Goal: Transaction & Acquisition: Subscribe to service/newsletter

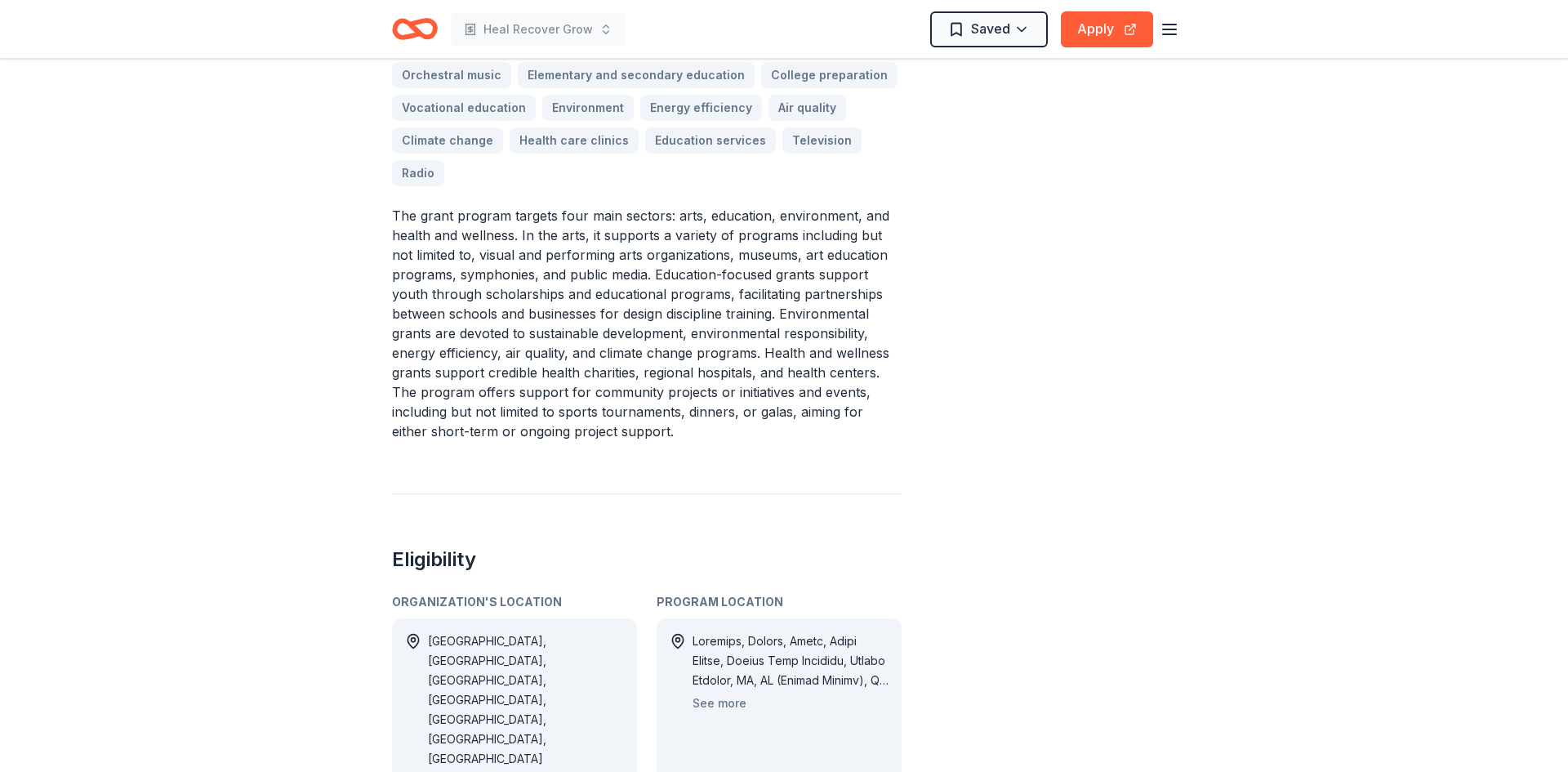
scroll to position [583, 0]
click at [729, 692] on button "See more" at bounding box center [719, 702] width 54 height 20
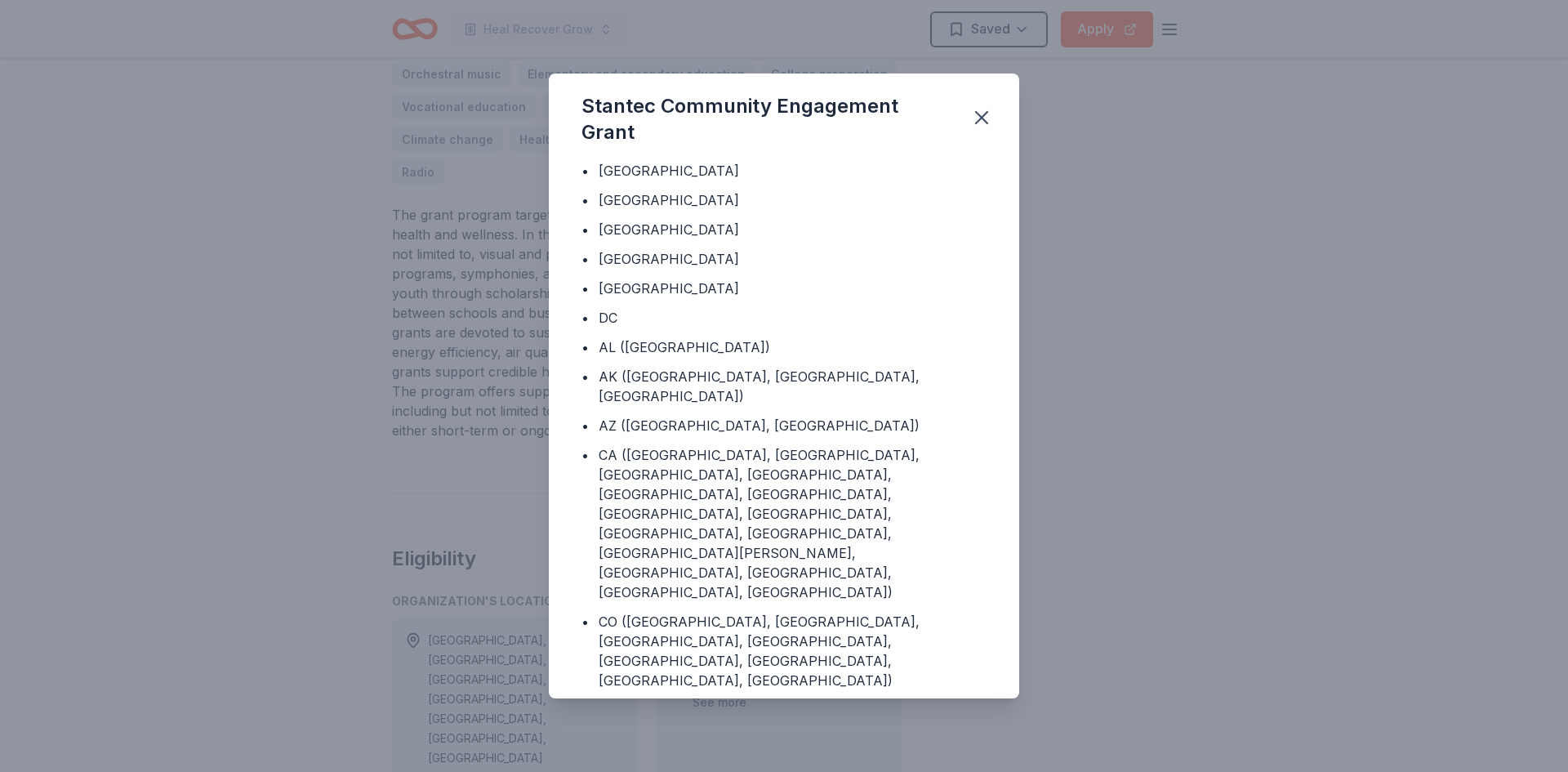
scroll to position [0, 0]
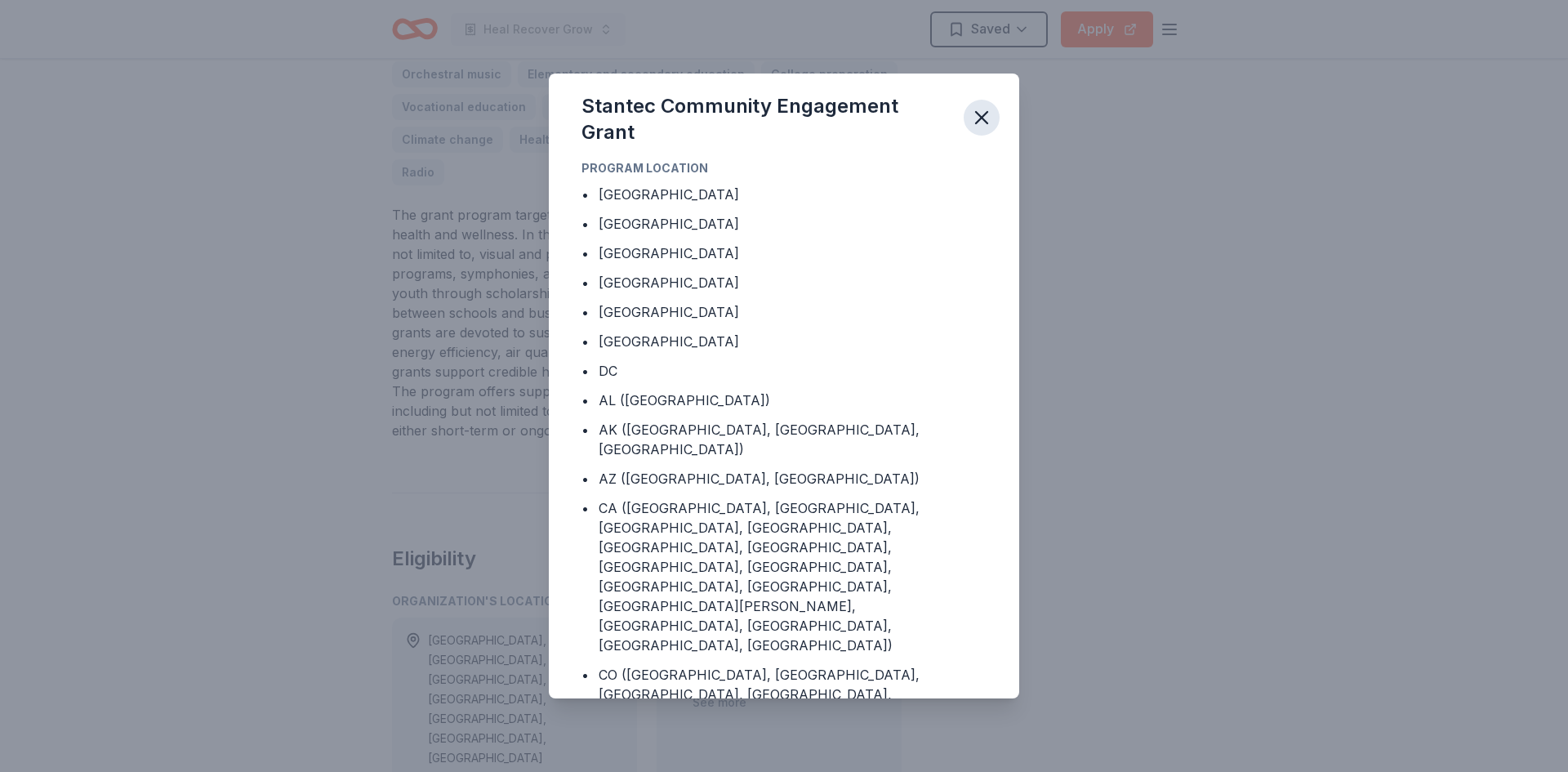
click at [981, 112] on icon "button" at bounding box center [981, 118] width 23 height 23
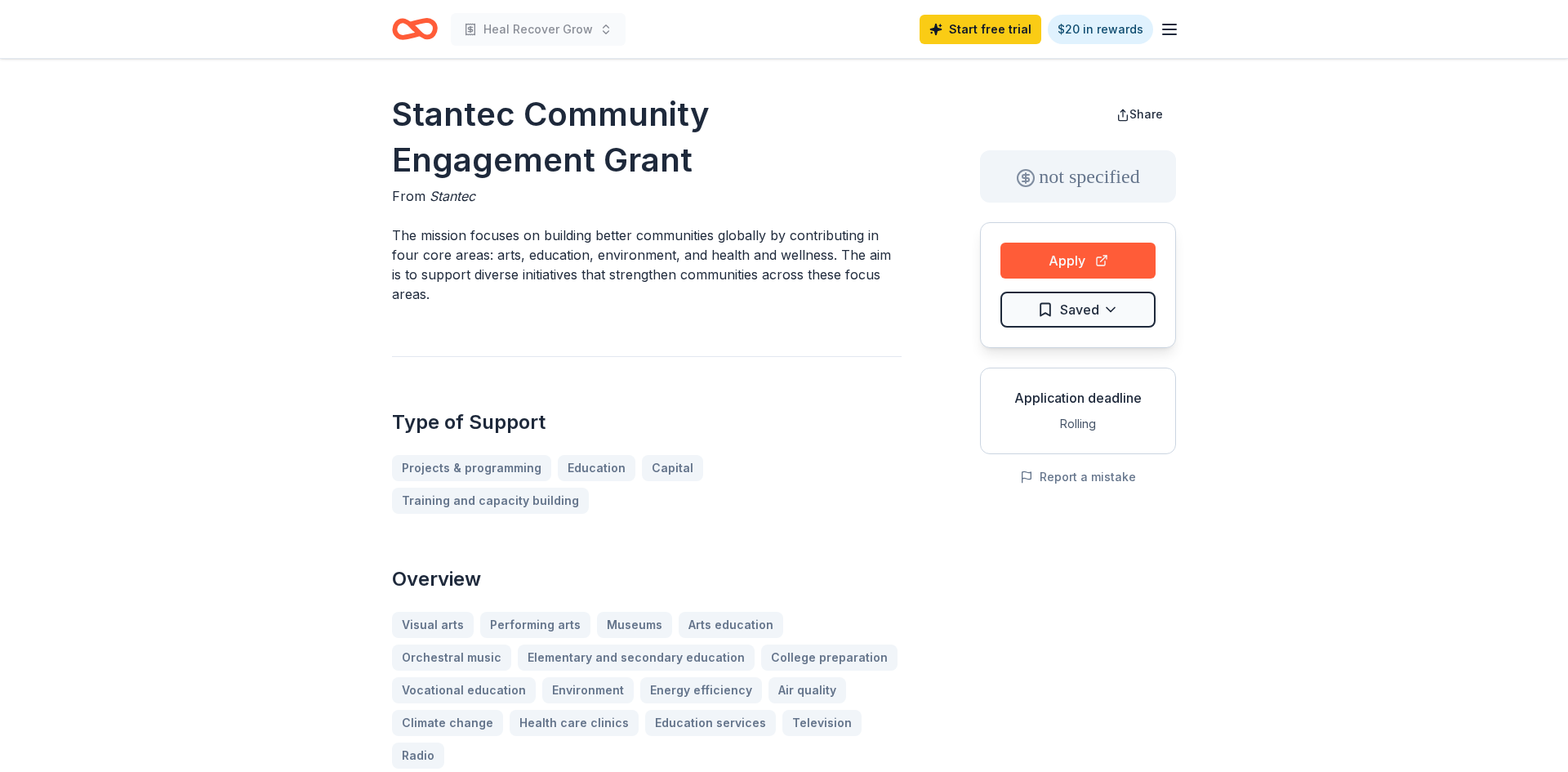
drag, startPoint x: 691, startPoint y: 167, endPoint x: 533, endPoint y: 115, distance: 166.3
click at [533, 115] on h1 "Stantec Community Engagement Grant" at bounding box center [646, 137] width 509 height 91
drag, startPoint x: 390, startPoint y: 113, endPoint x: 499, endPoint y: 138, distance: 111.8
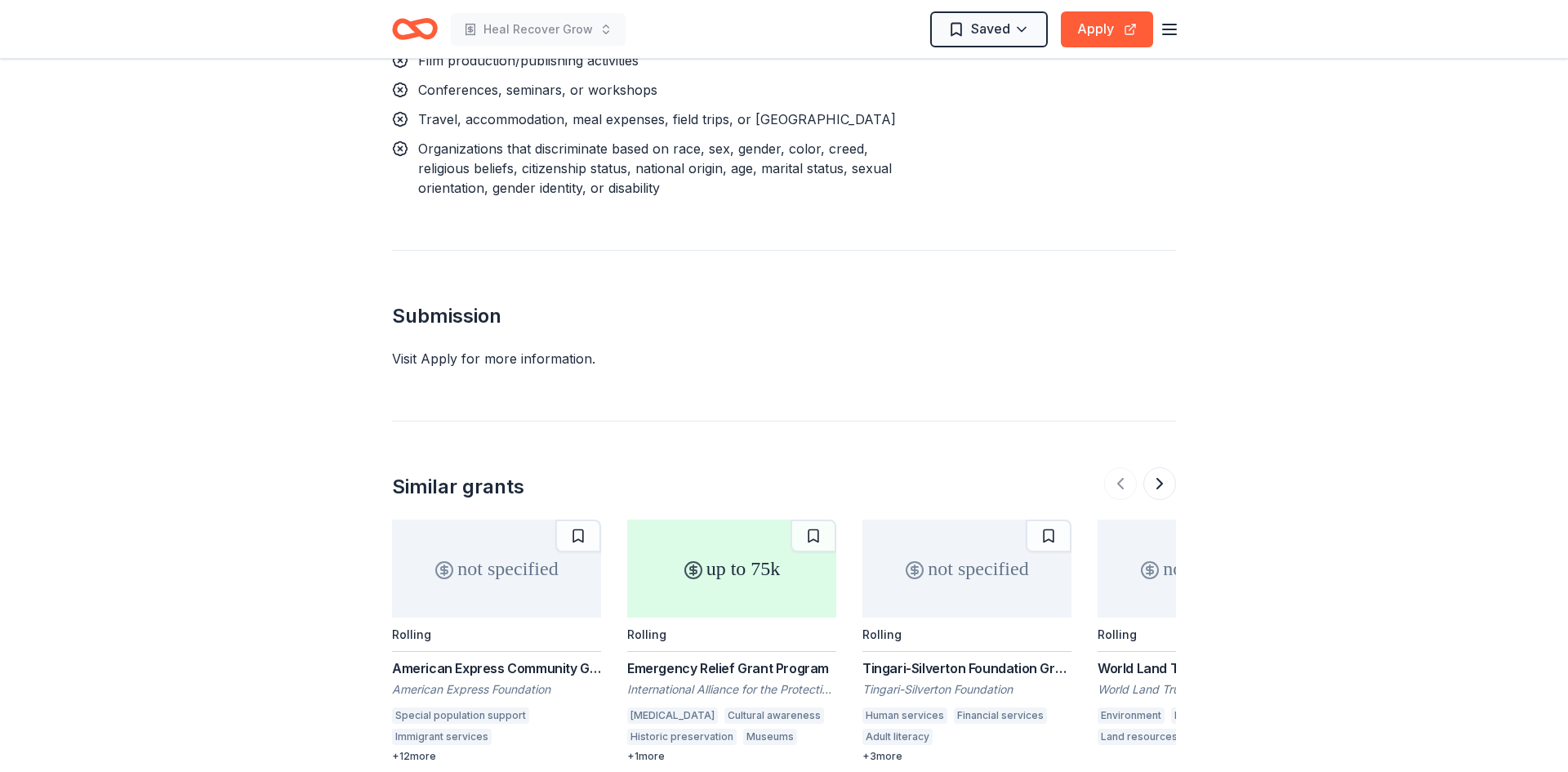
scroll to position [1970, 0]
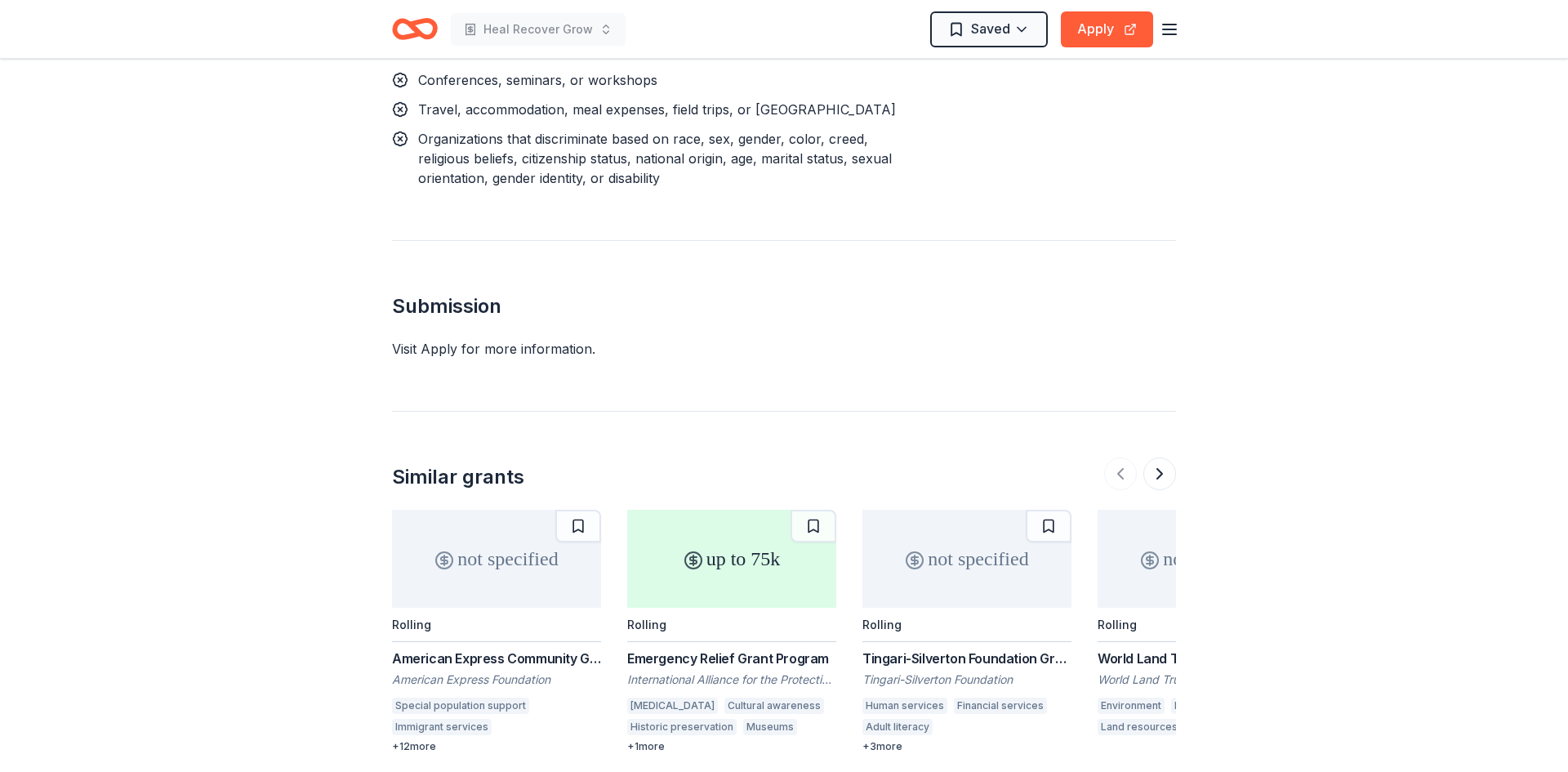
click at [409, 740] on div "+ 12 more" at bounding box center [497, 746] width 209 height 13
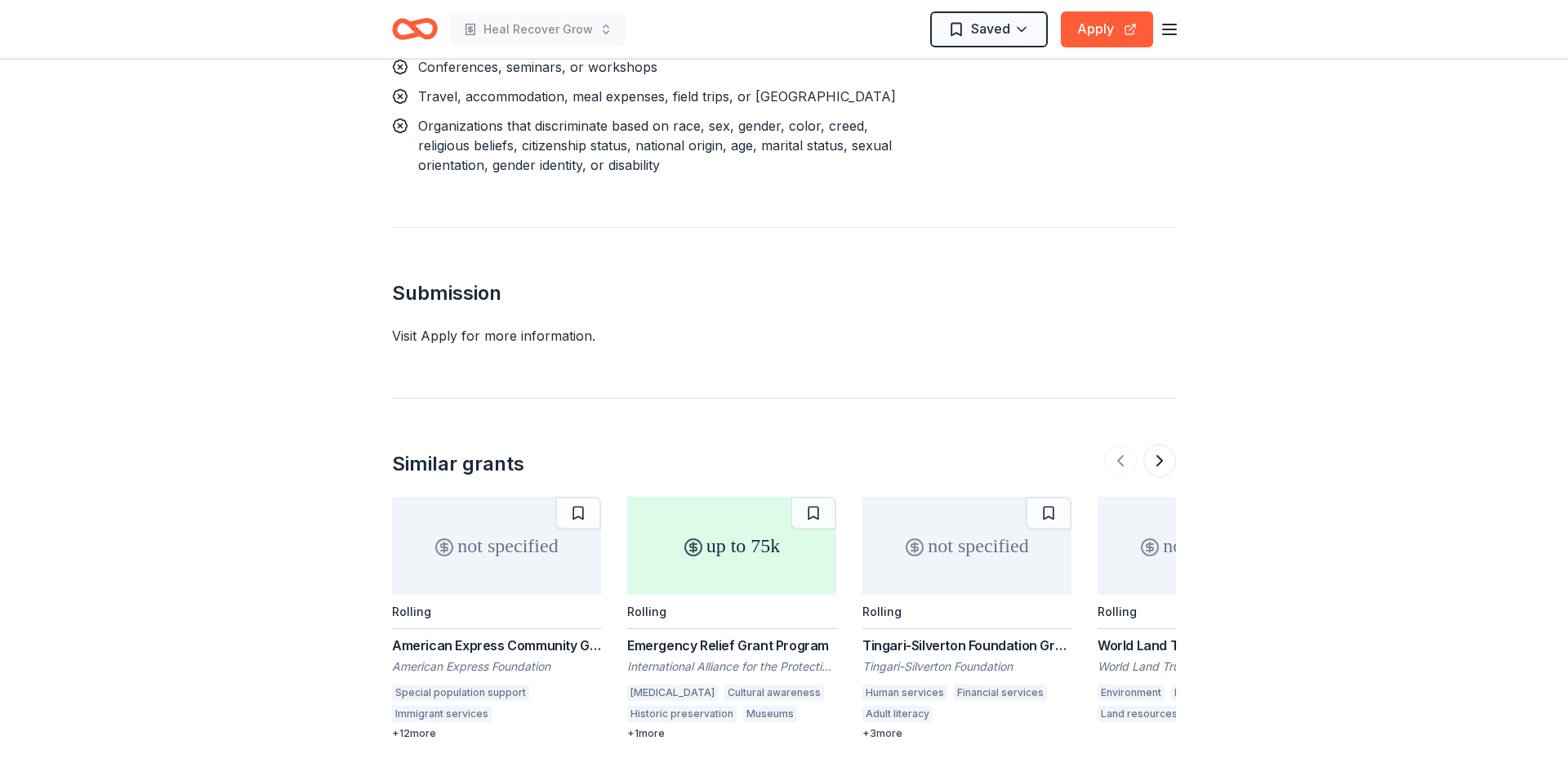
scroll to position [2049, 0]
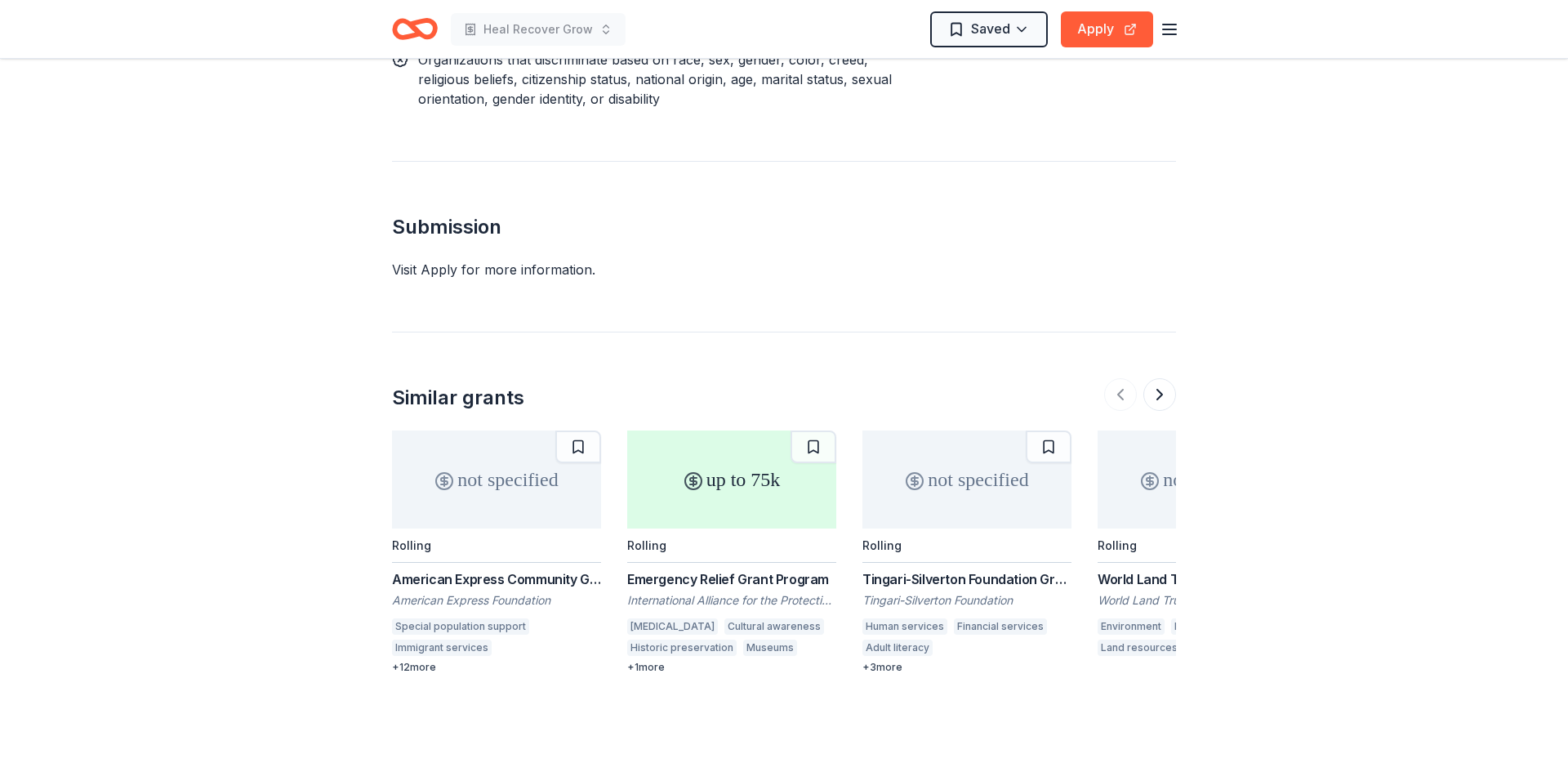
click at [723, 569] on div "Emergency Relief Grant Program" at bounding box center [732, 579] width 209 height 20
click at [960, 569] on div "Tingari-Silverton Foundation Grant" at bounding box center [967, 579] width 209 height 20
click at [1160, 378] on button at bounding box center [1159, 394] width 32 height 32
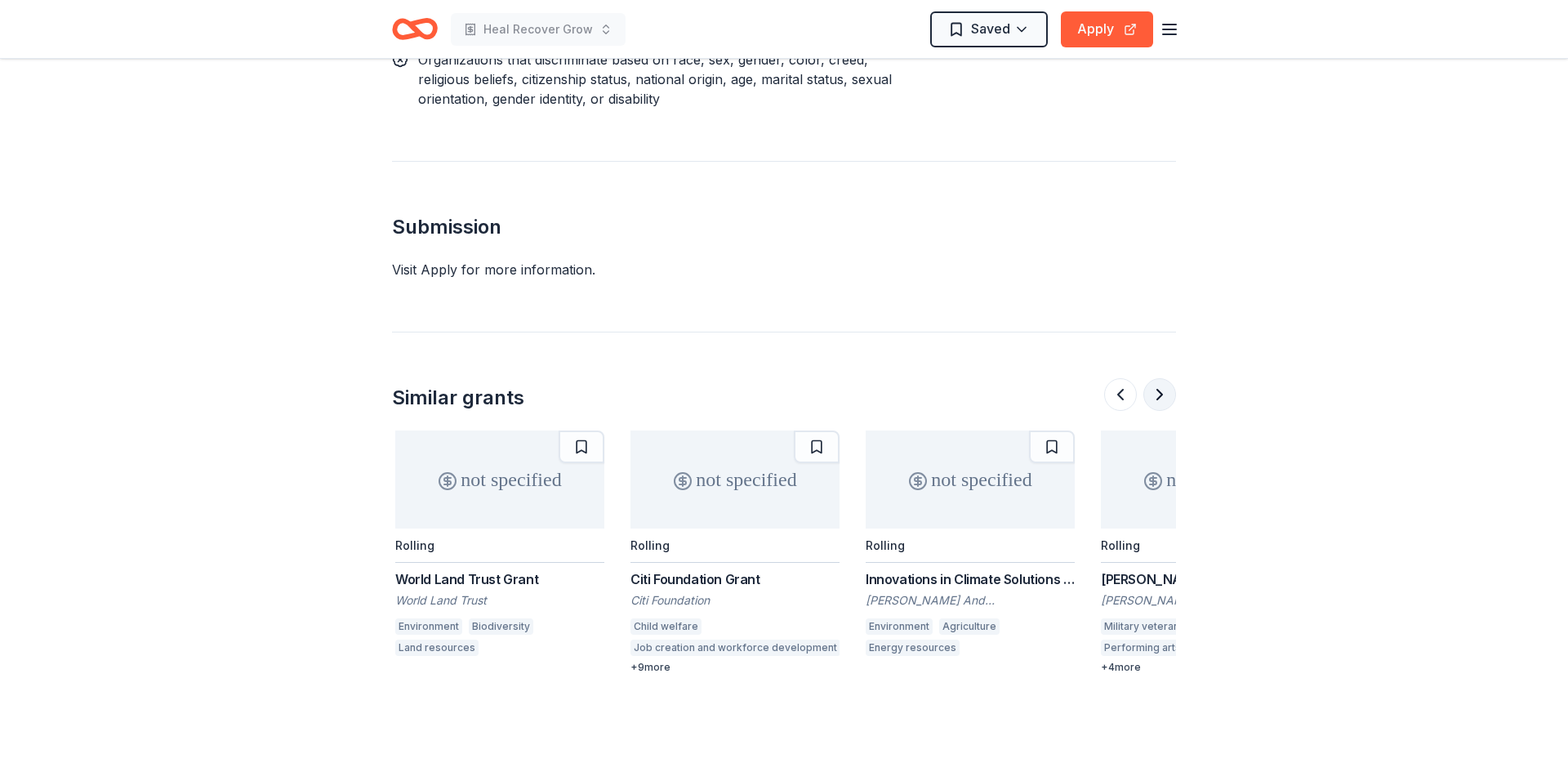
scroll to position [0, 705]
click at [659, 569] on div "Citi Foundation Grant" at bounding box center [732, 579] width 209 height 20
click at [1158, 378] on button at bounding box center [1159, 394] width 32 height 32
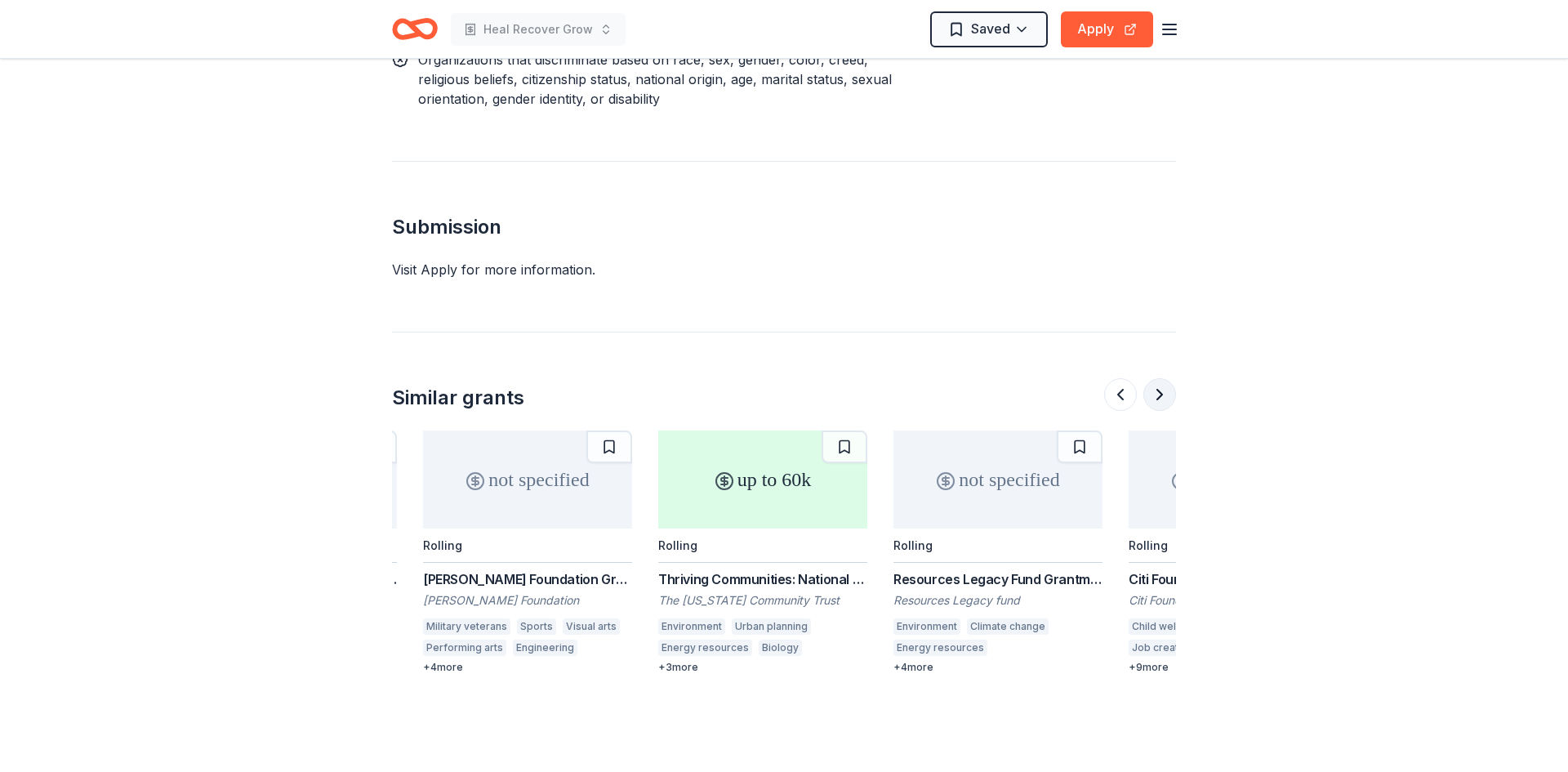
scroll to position [0, 1411]
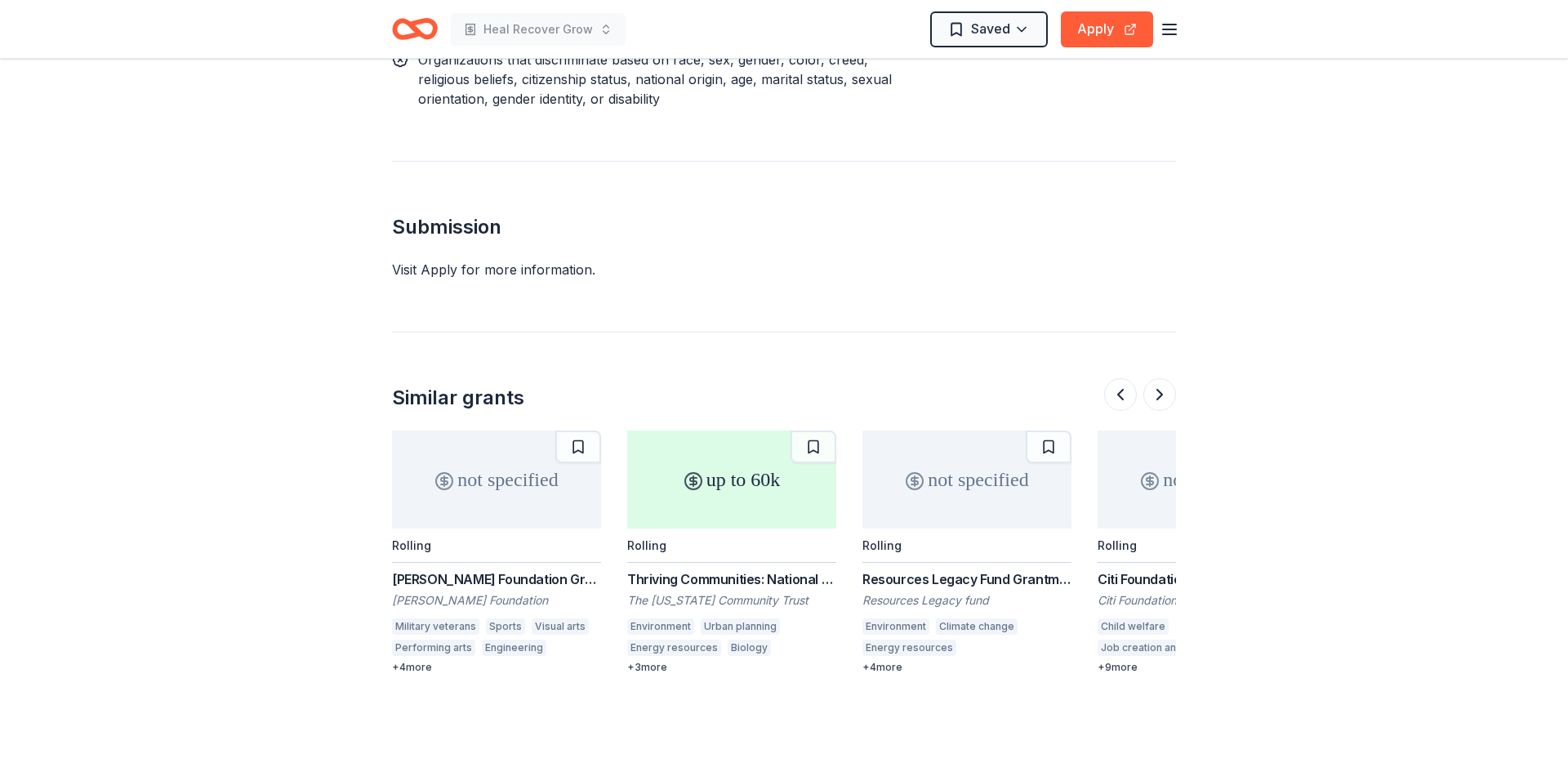
click at [639, 661] on div "+ 3 more" at bounding box center [732, 667] width 209 height 13
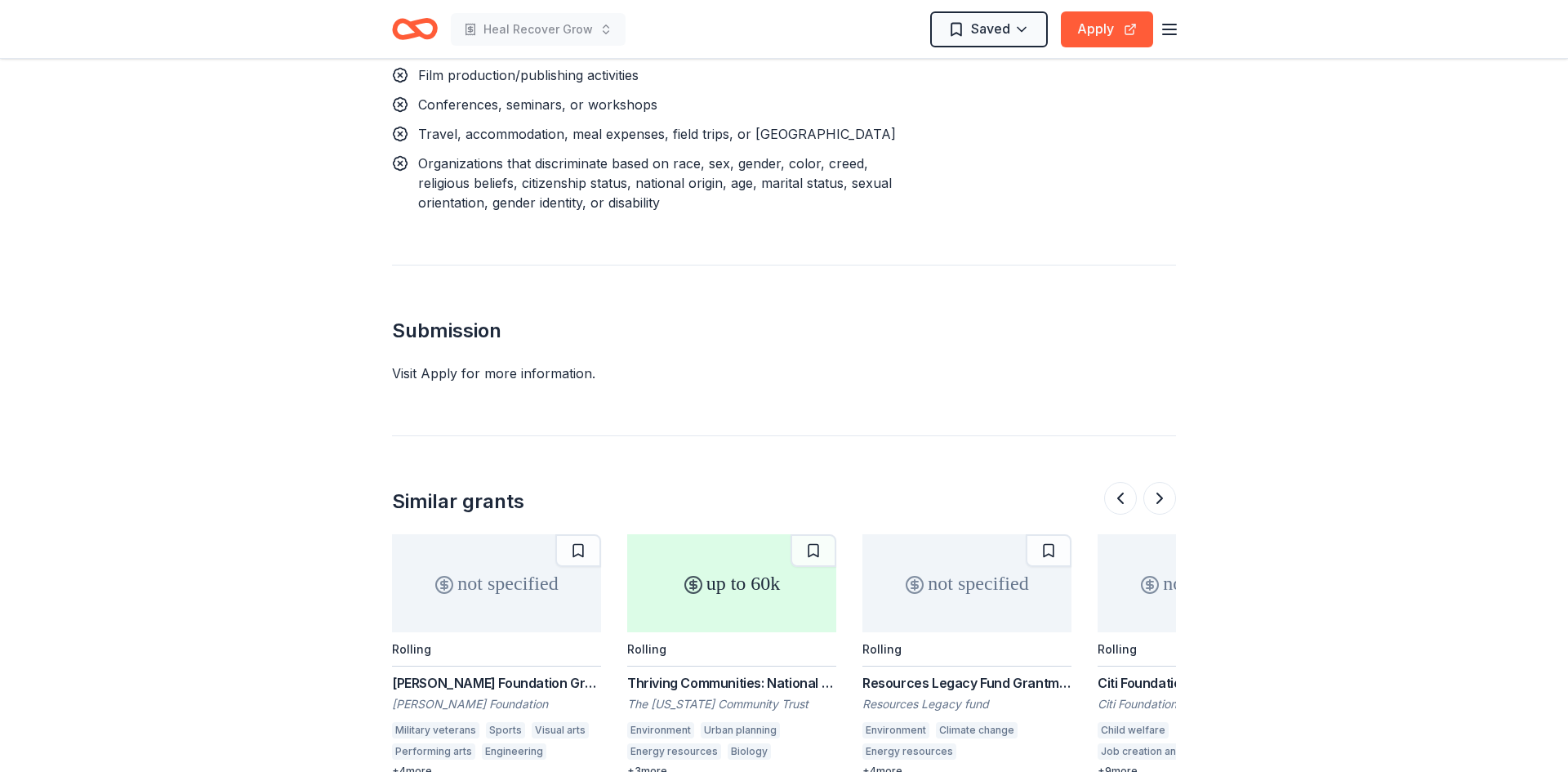
scroll to position [2053, 0]
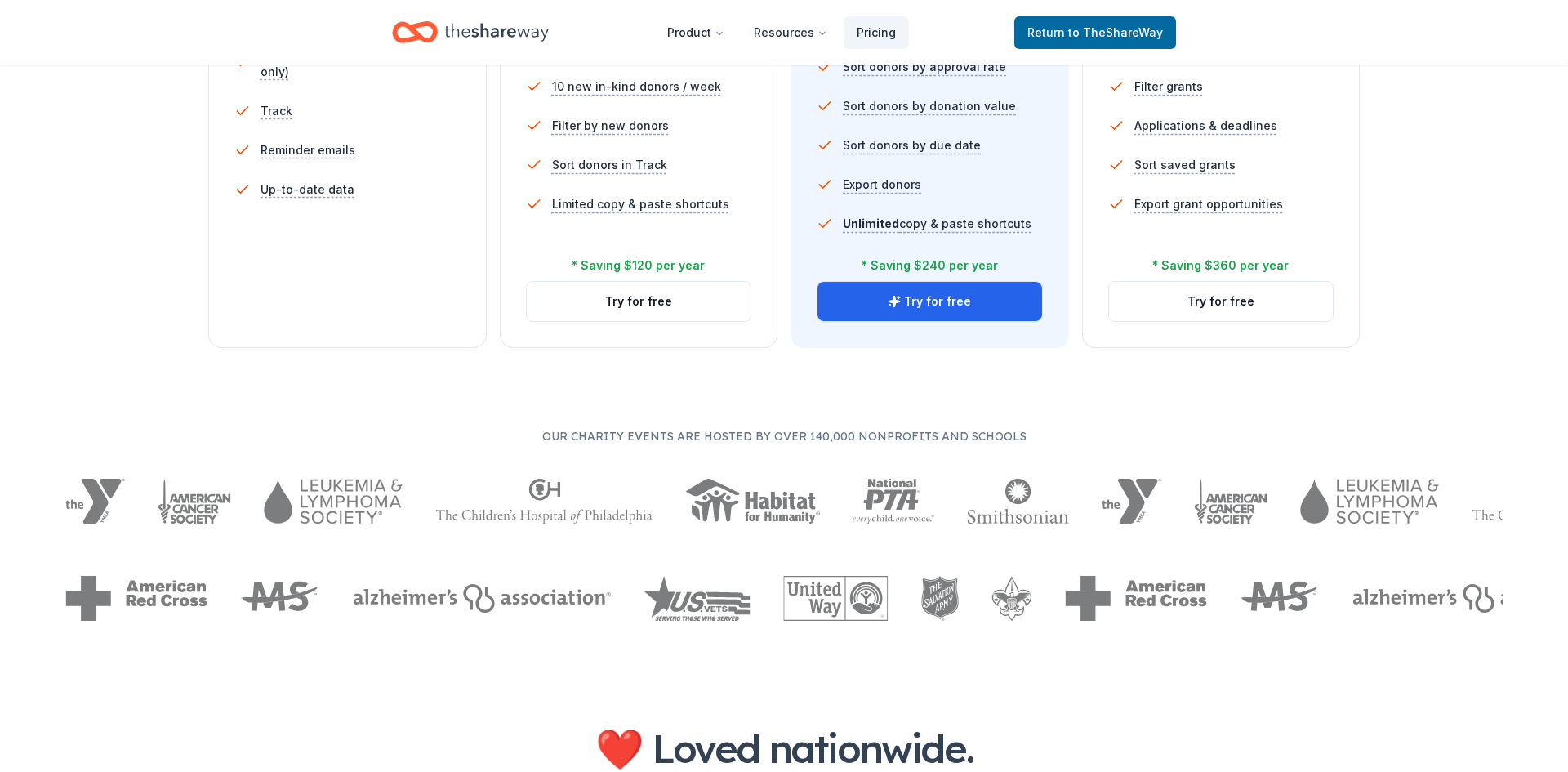
scroll to position [612, 0]
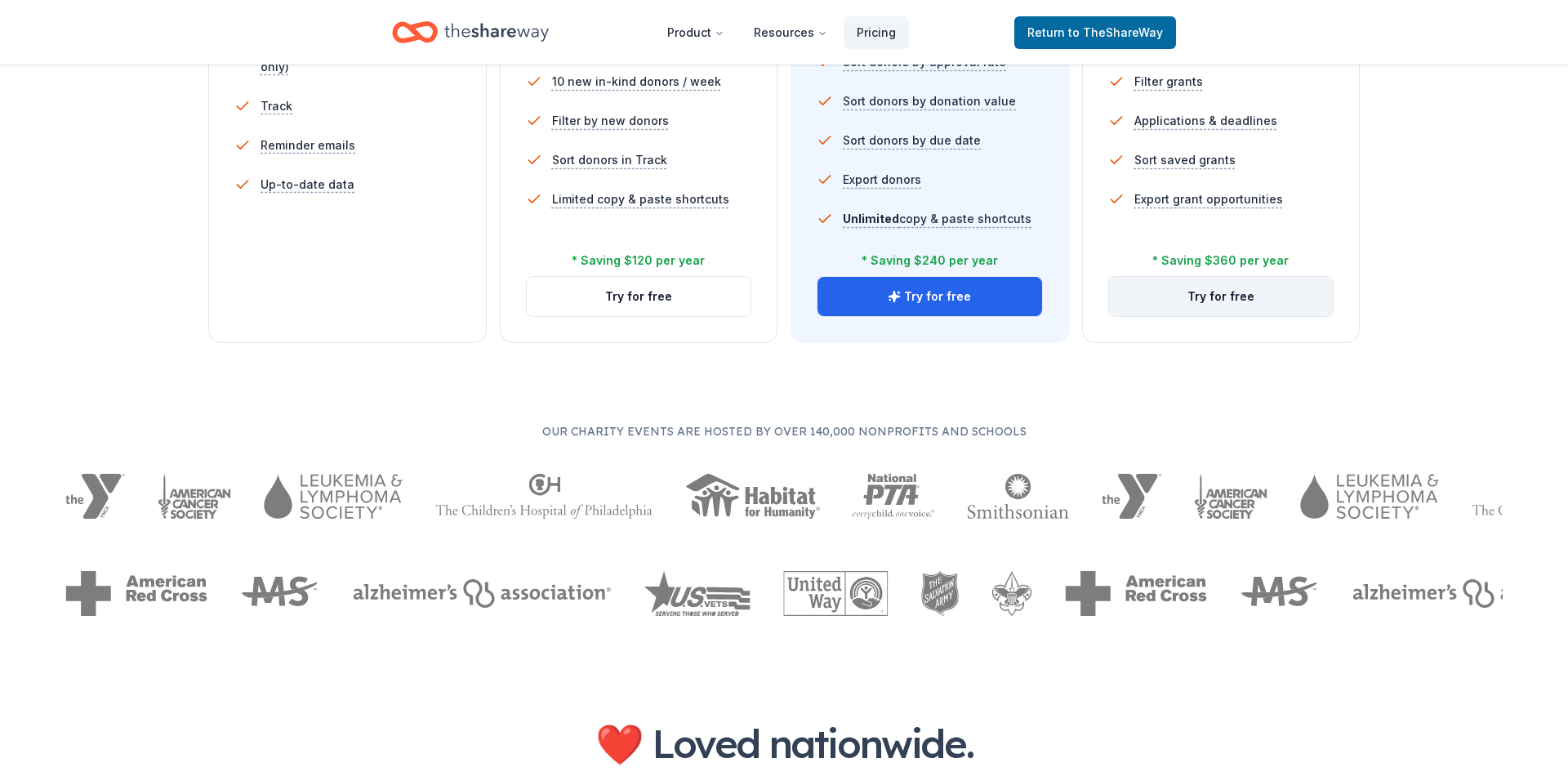
click at [1223, 296] on button "Try for free" at bounding box center [1221, 296] width 224 height 39
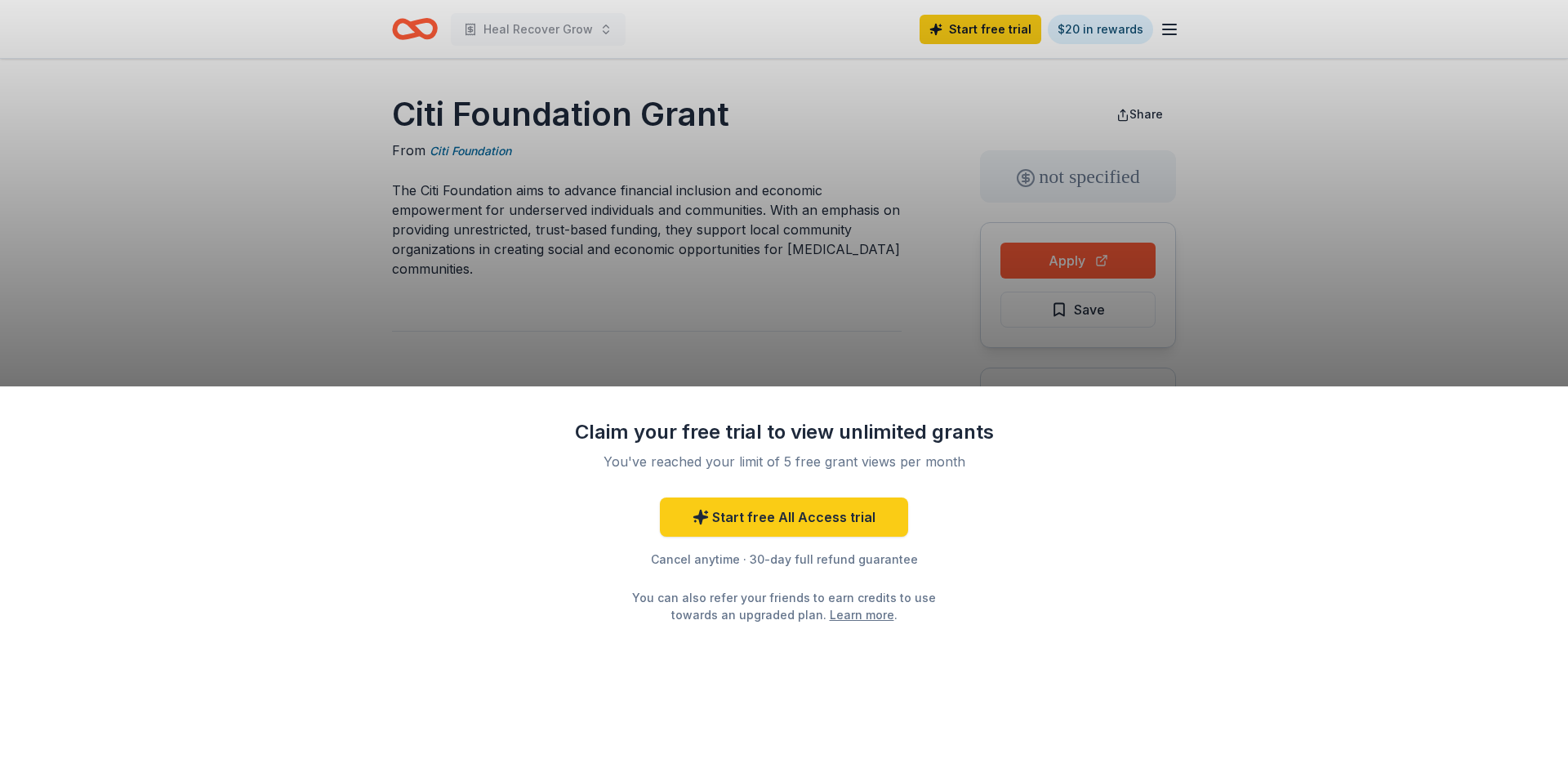
click at [1293, 212] on div "Claim your free trial to view unlimited grants You've reached your limit of 5 f…" at bounding box center [784, 386] width 1568 height 772
click at [1261, 219] on div "Claim your free trial to view unlimited grants You've reached your limit of 5 f…" at bounding box center [784, 386] width 1568 height 772
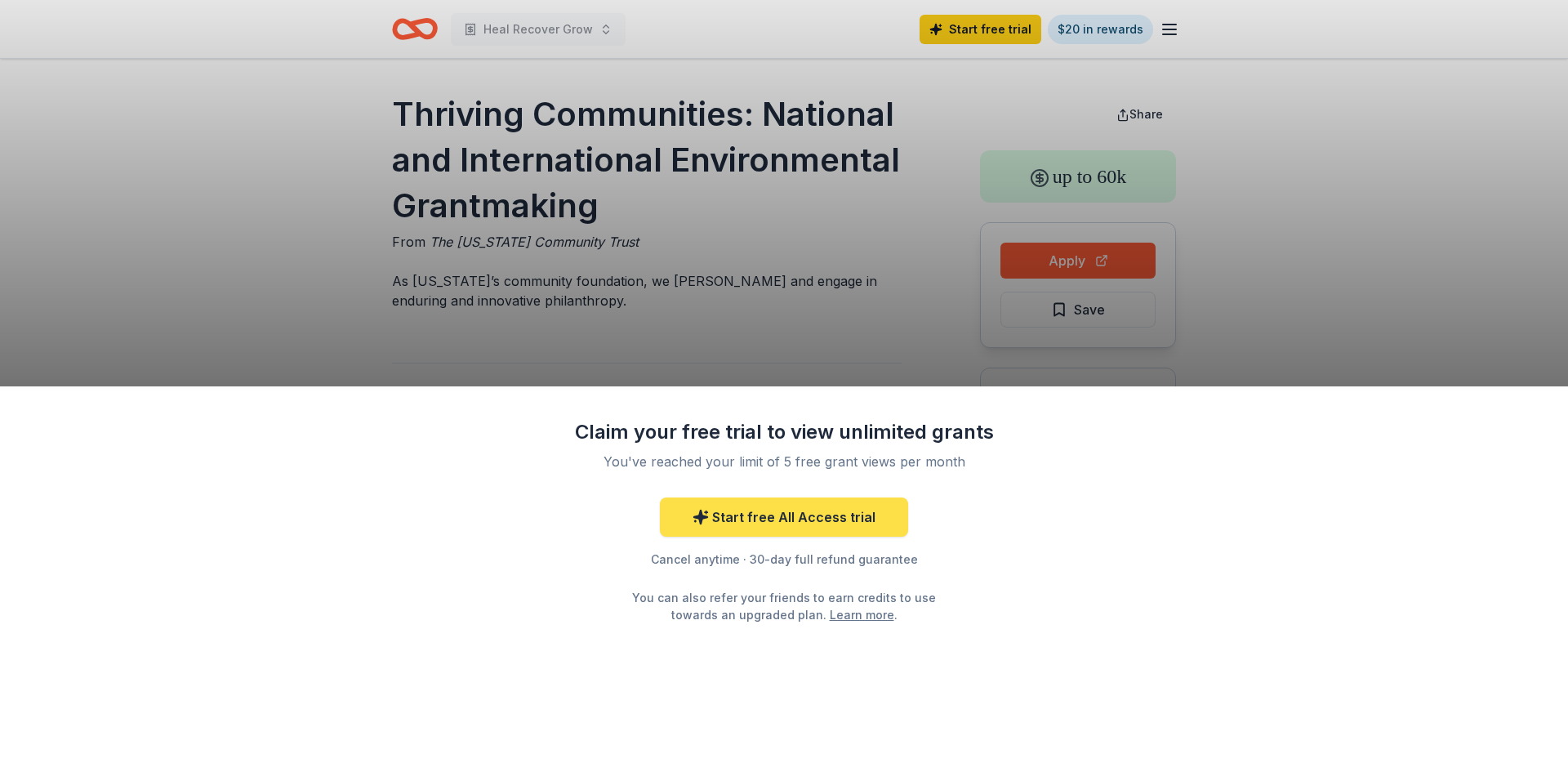
click at [780, 514] on link "Start free All Access trial" at bounding box center [784, 516] width 248 height 39
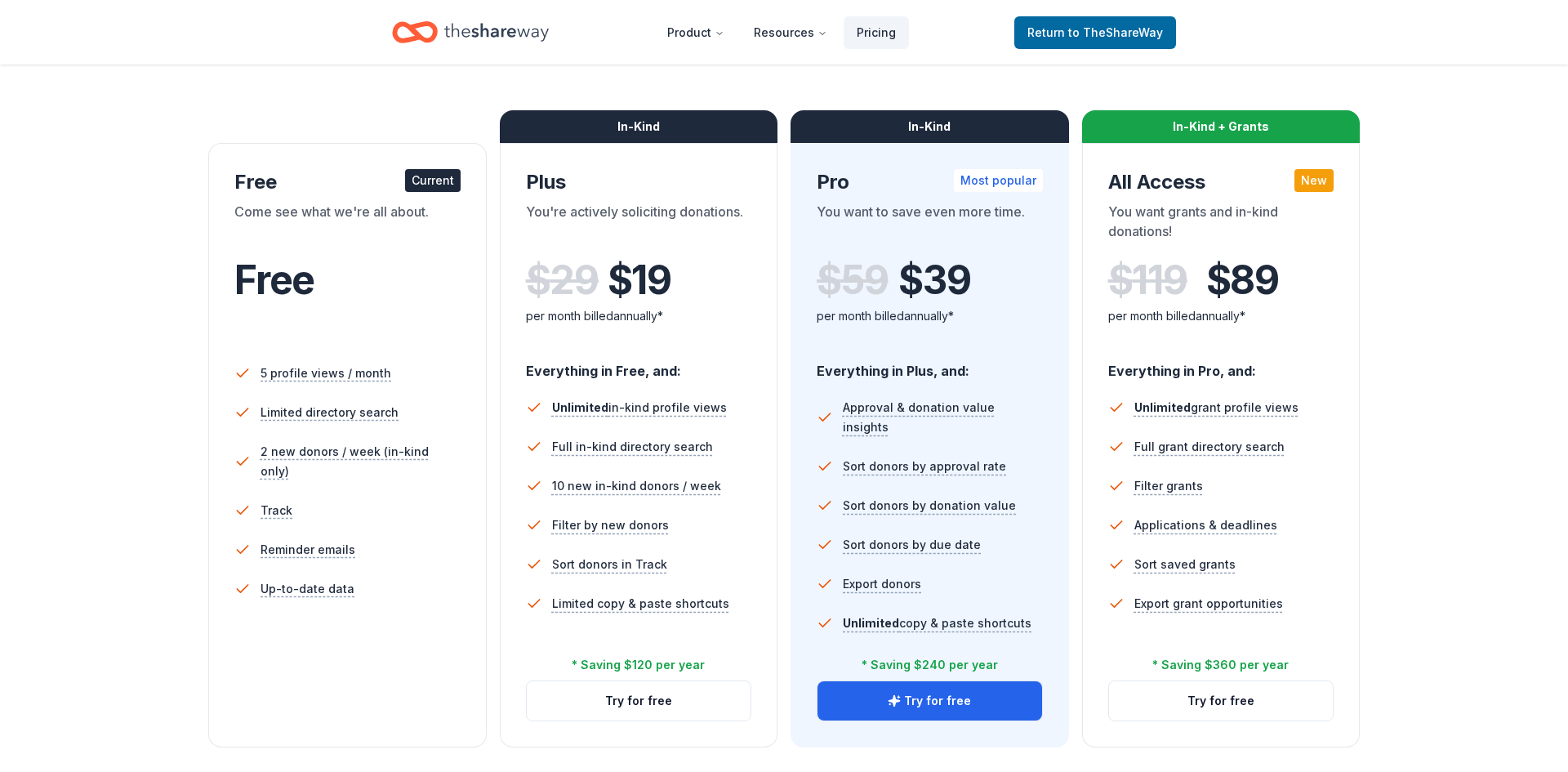
scroll to position [200, 0]
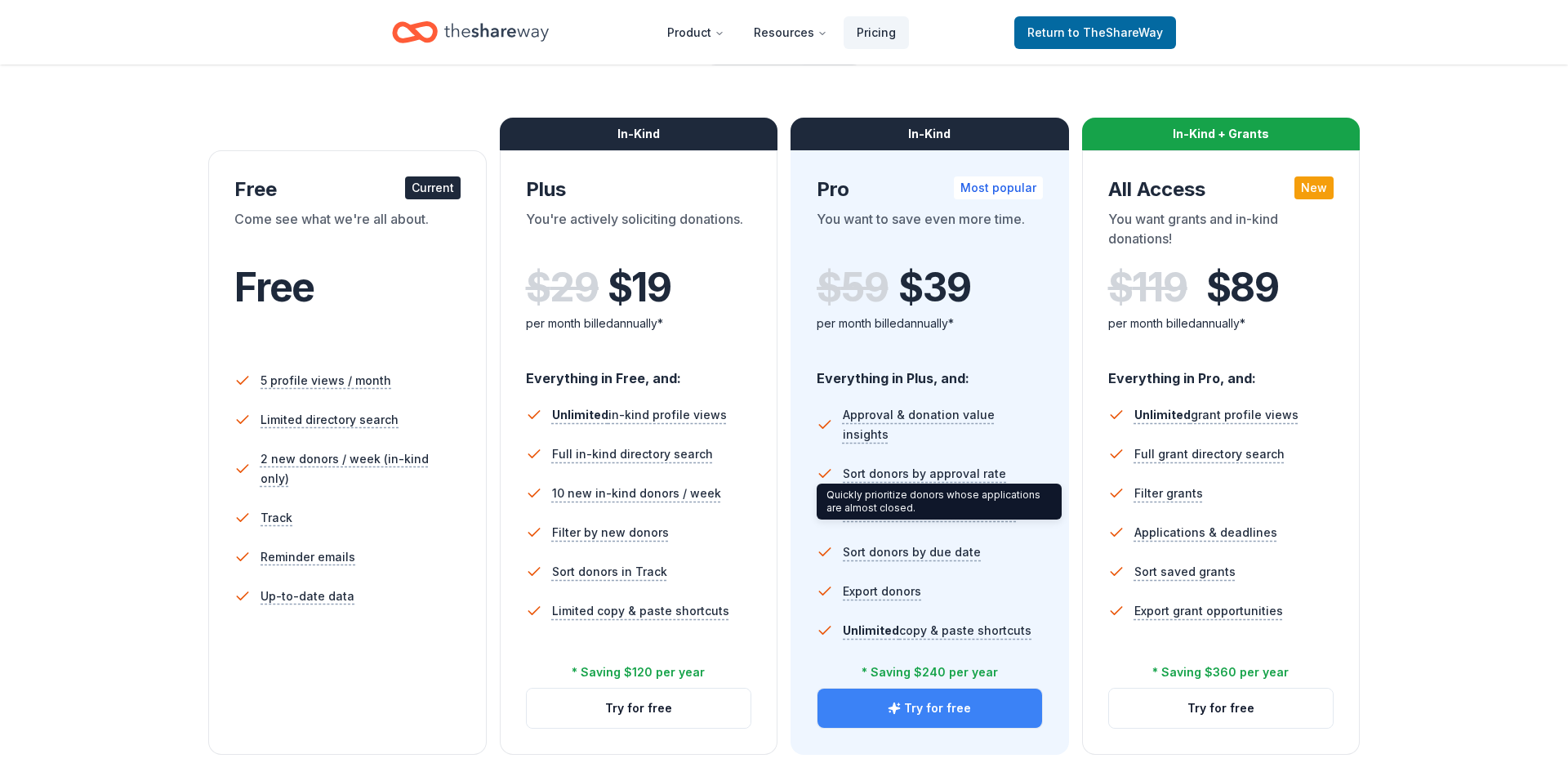
click at [916, 705] on button "Try for free" at bounding box center [930, 707] width 224 height 39
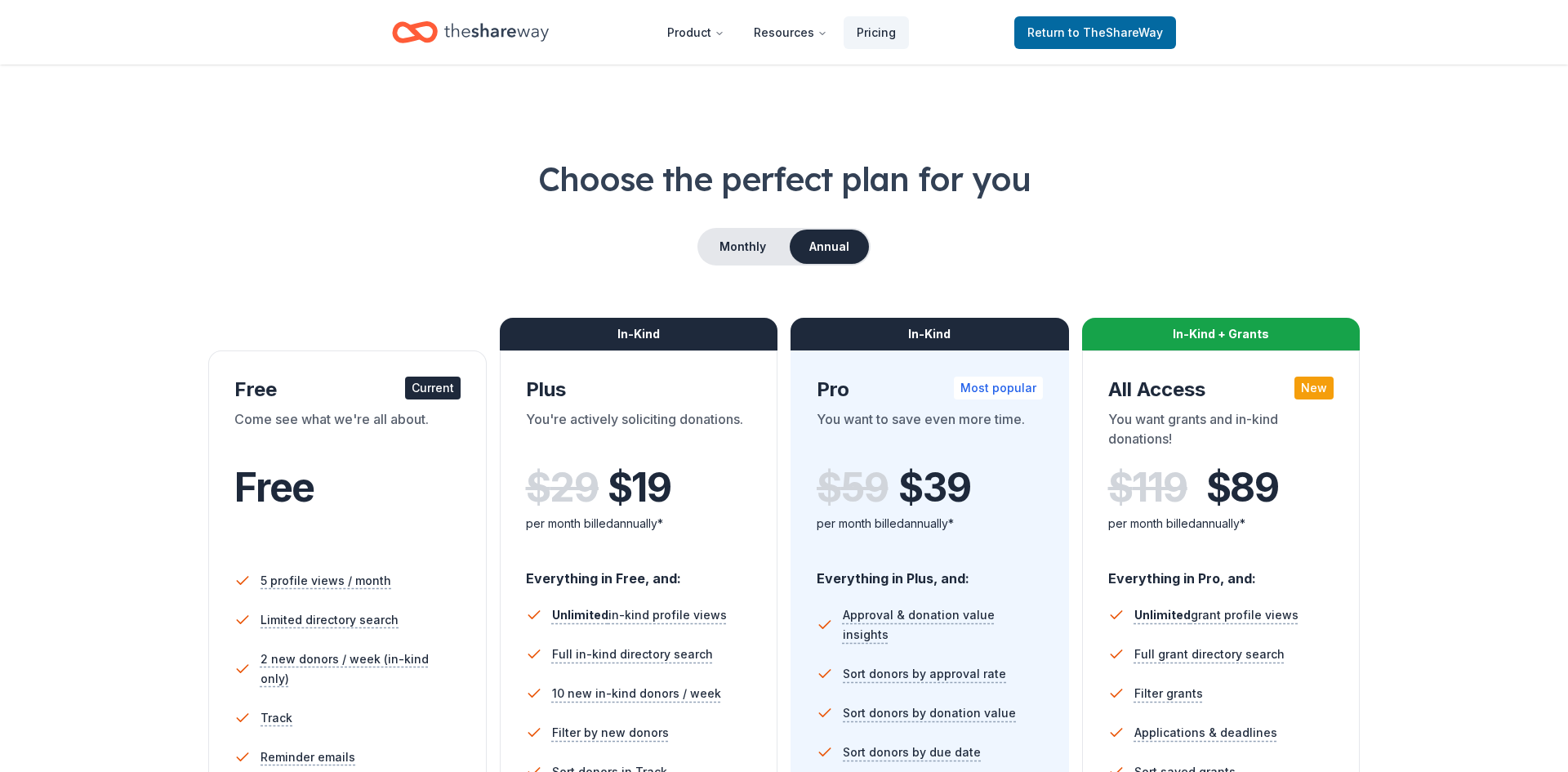
scroll to position [612, 0]
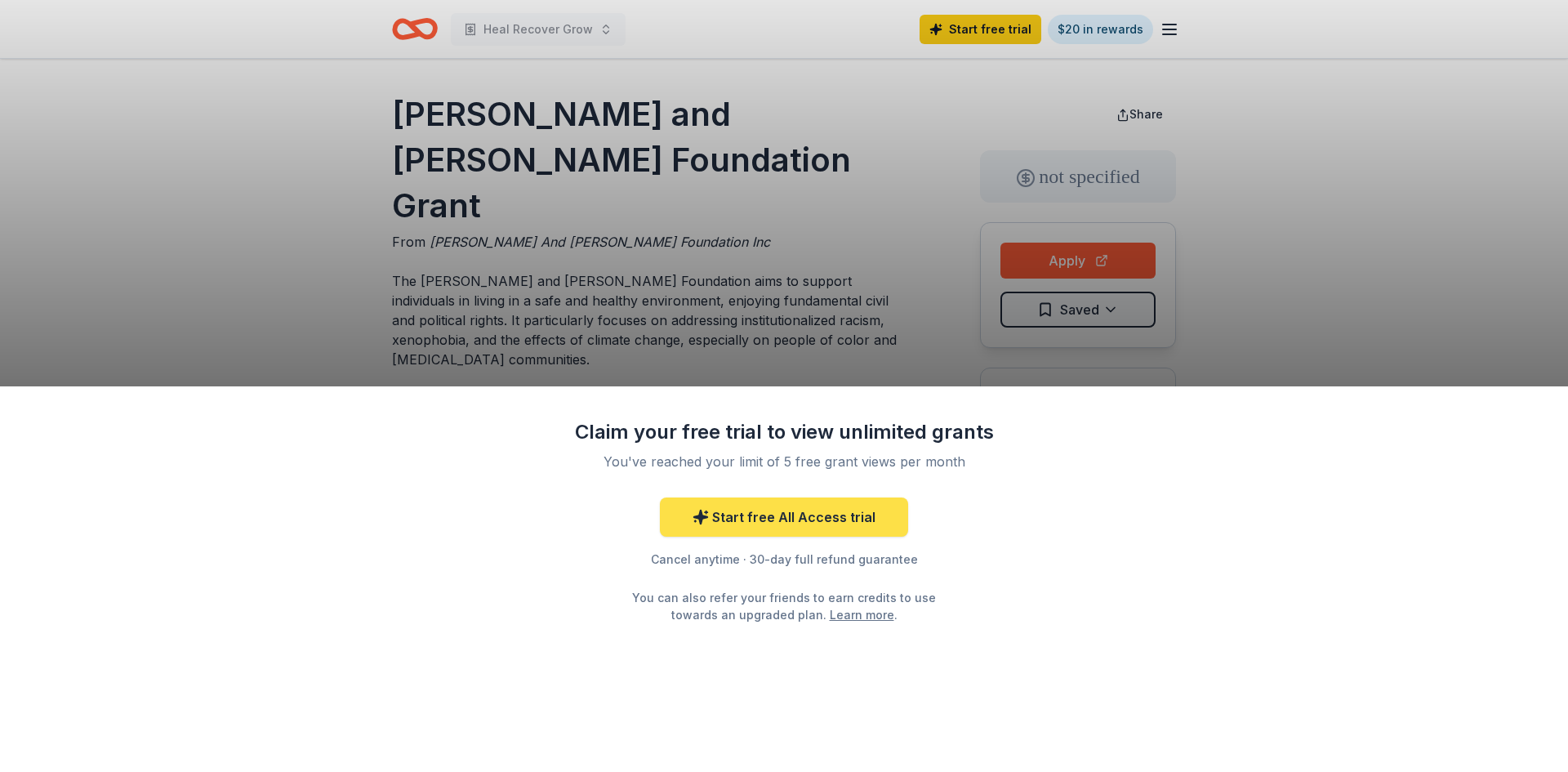
click at [759, 519] on link "Start free All Access trial" at bounding box center [784, 516] width 248 height 39
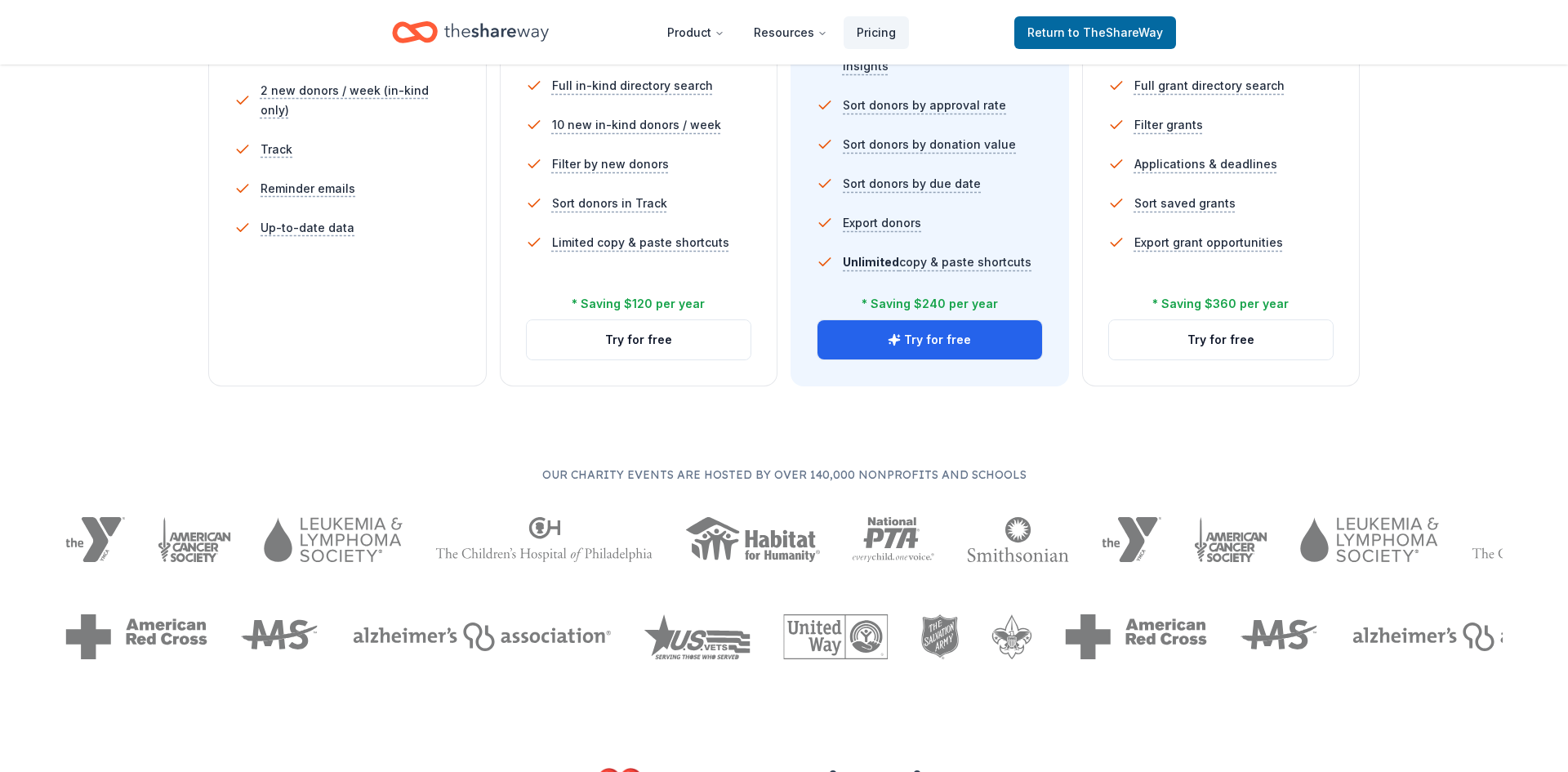
scroll to position [585, 0]
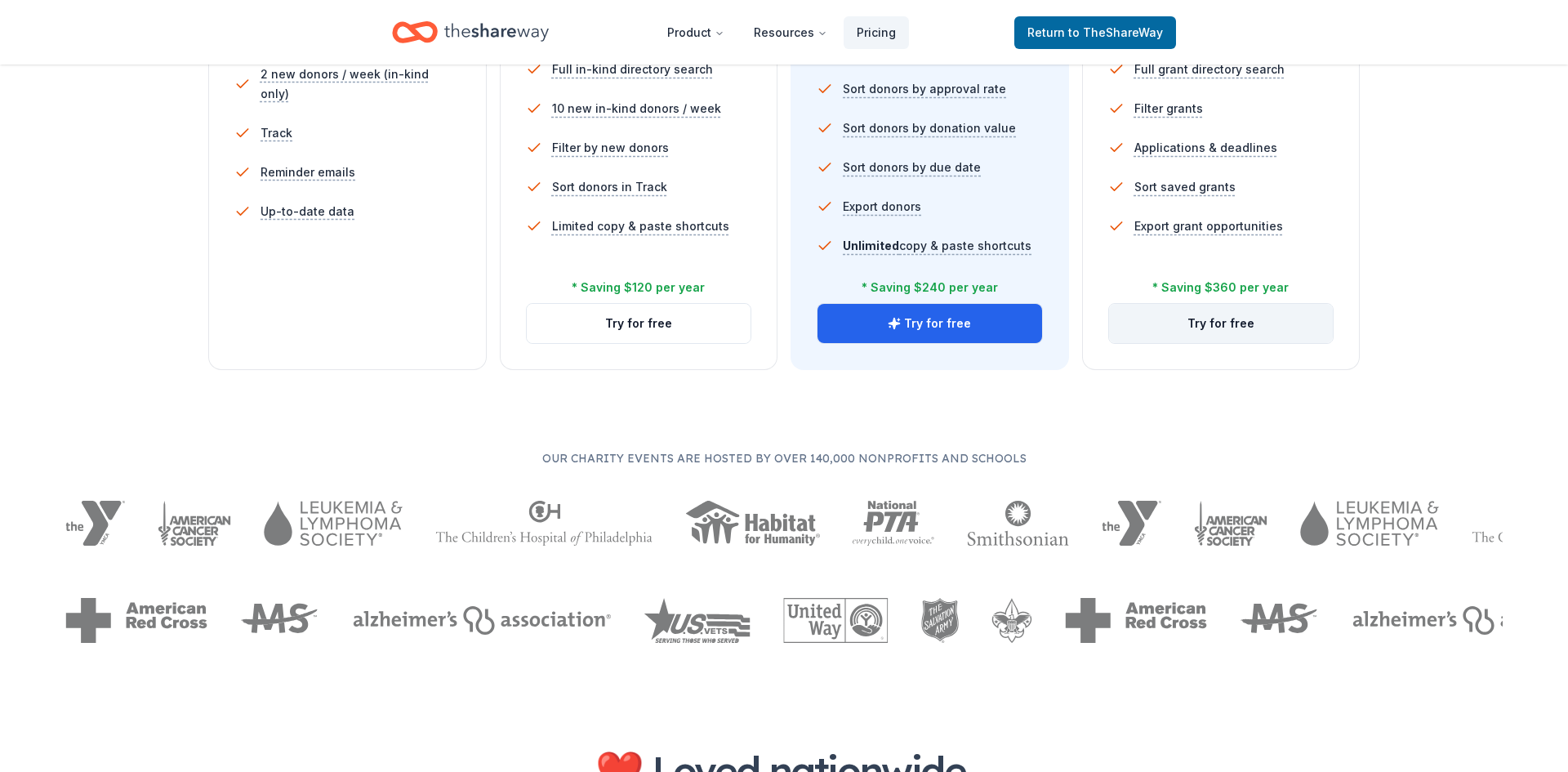
click at [1221, 323] on button "Try for free" at bounding box center [1221, 323] width 224 height 39
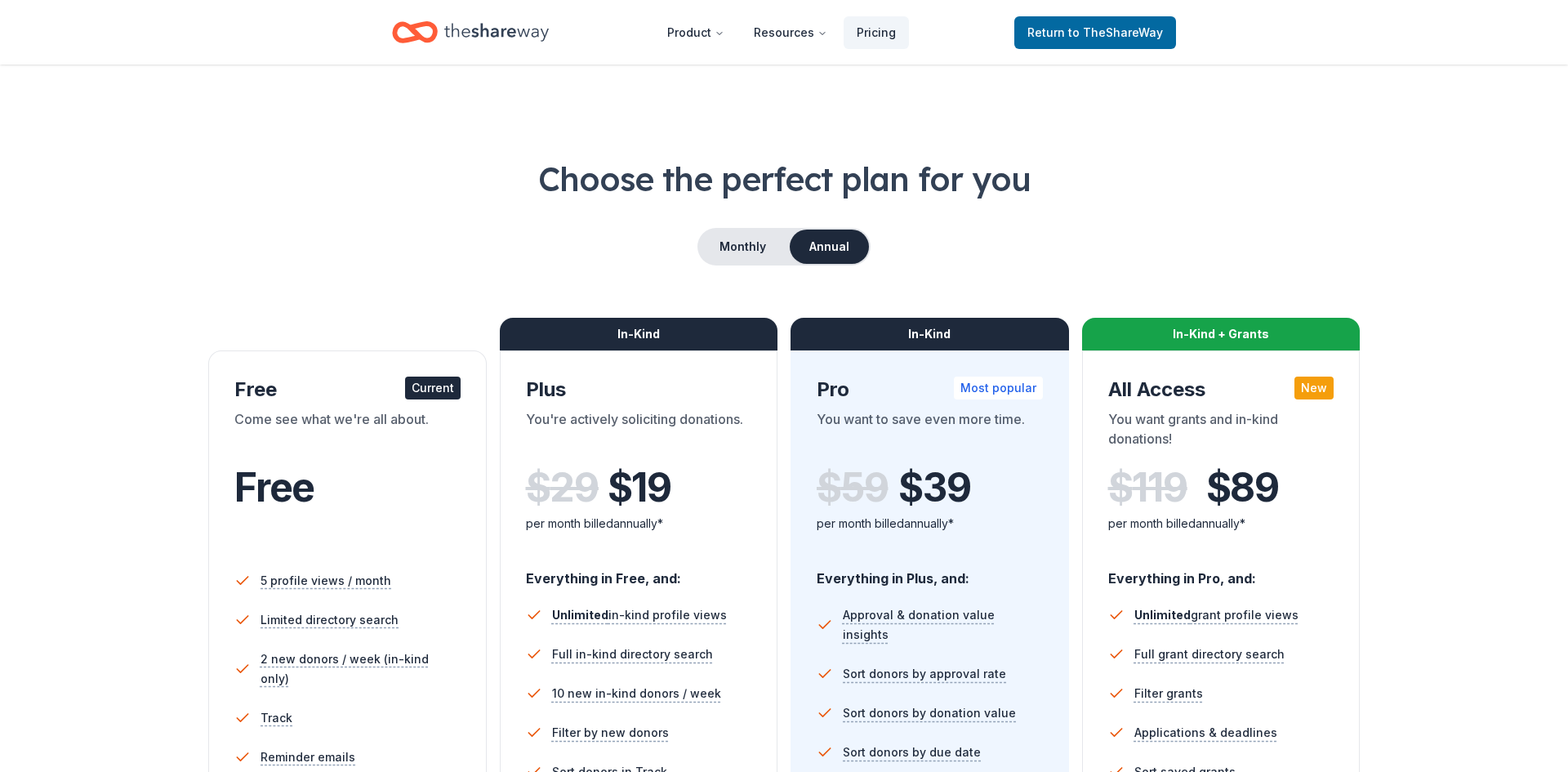
scroll to position [585, 0]
